Goal: Understand process/instructions

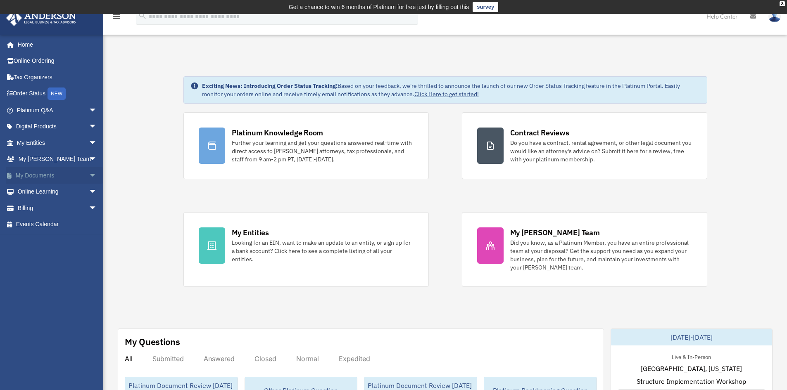
click at [89, 177] on span "arrow_drop_down" at bounding box center [97, 175] width 17 height 17
click at [89, 140] on span "arrow_drop_down" at bounding box center [97, 143] width 17 height 17
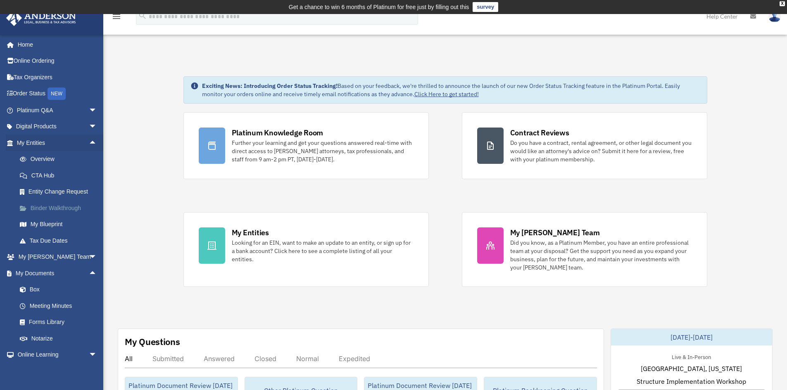
click at [65, 207] on link "Binder Walkthrough" at bounding box center [61, 208] width 98 height 17
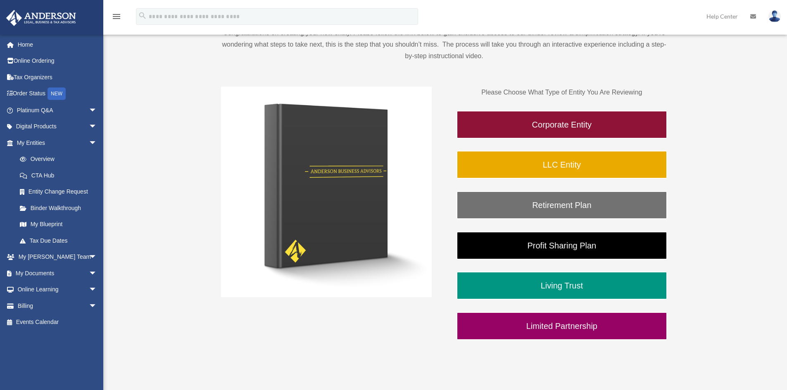
scroll to position [124, 0]
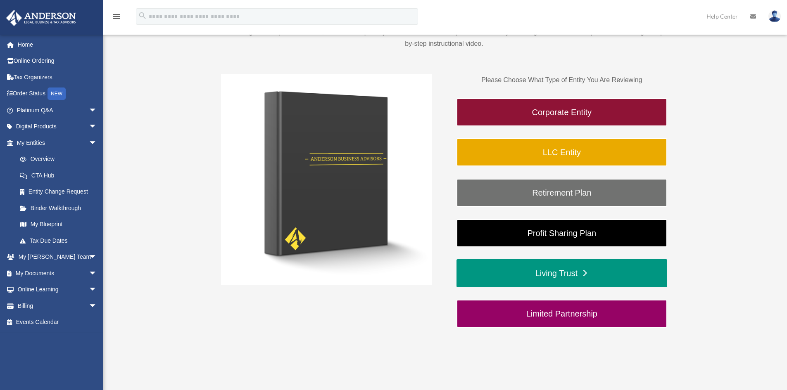
click at [578, 277] on link "Living Trust" at bounding box center [561, 273] width 211 height 28
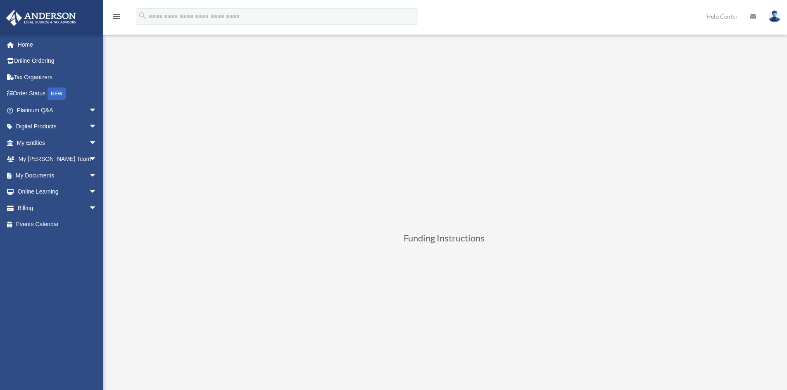
scroll to position [165, 0]
drag, startPoint x: 402, startPoint y: 238, endPoint x: 491, endPoint y: 246, distance: 89.1
click at [491, 246] on h3 "Funding Instructions" at bounding box center [444, 239] width 446 height 13
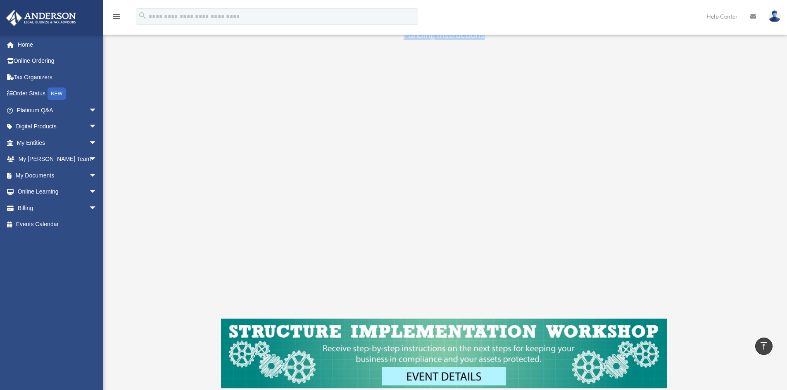
scroll to position [372, 0]
